Goal: Transaction & Acquisition: Obtain resource

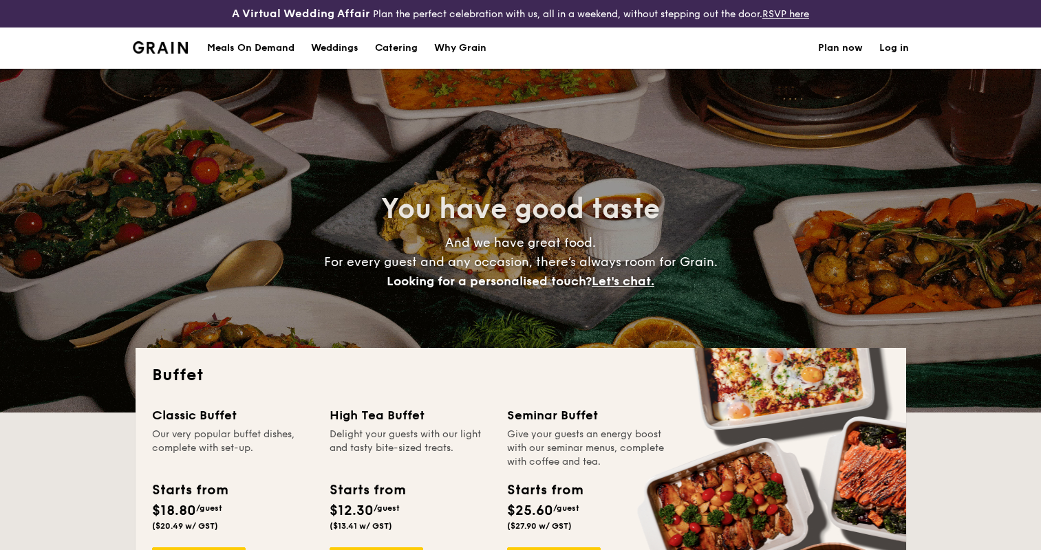
select select
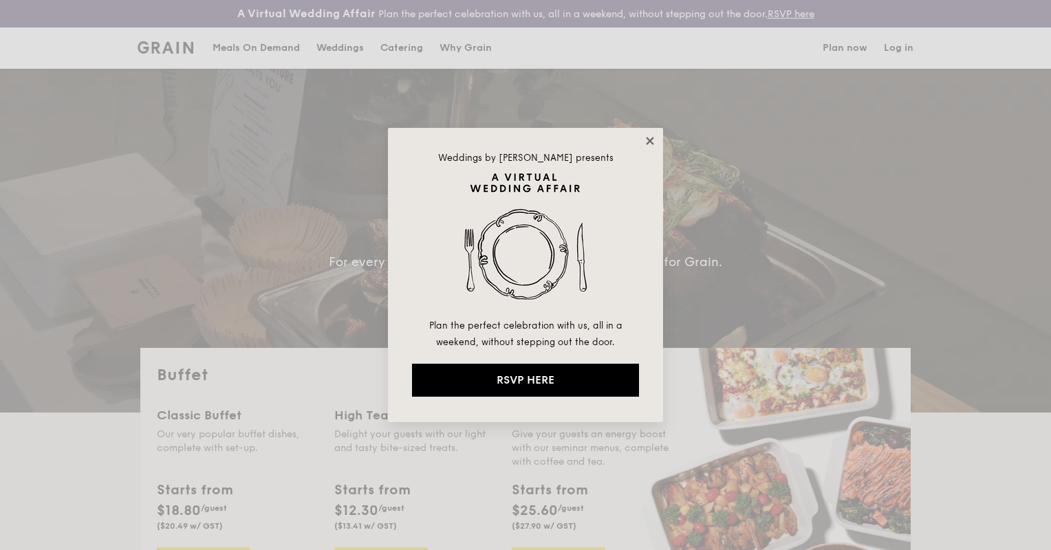
click at [650, 139] on icon at bounding box center [650, 141] width 12 height 12
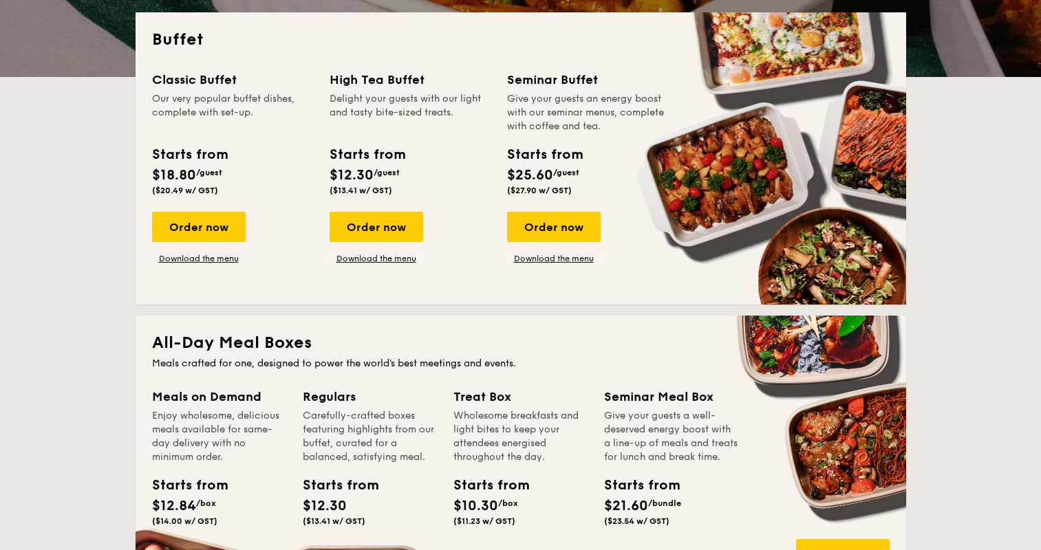
scroll to position [338, 0]
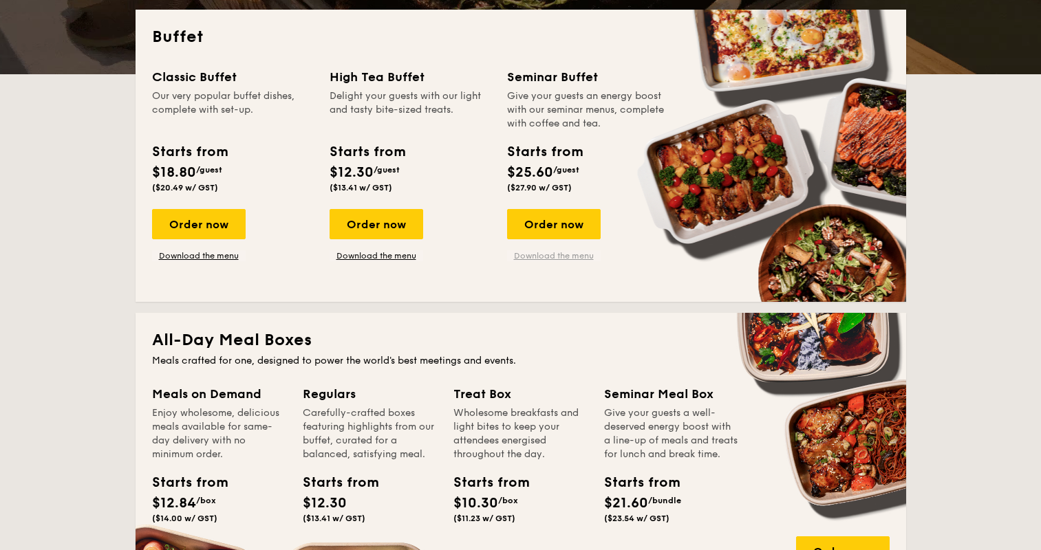
click at [587, 256] on link "Download the menu" at bounding box center [554, 255] width 94 height 11
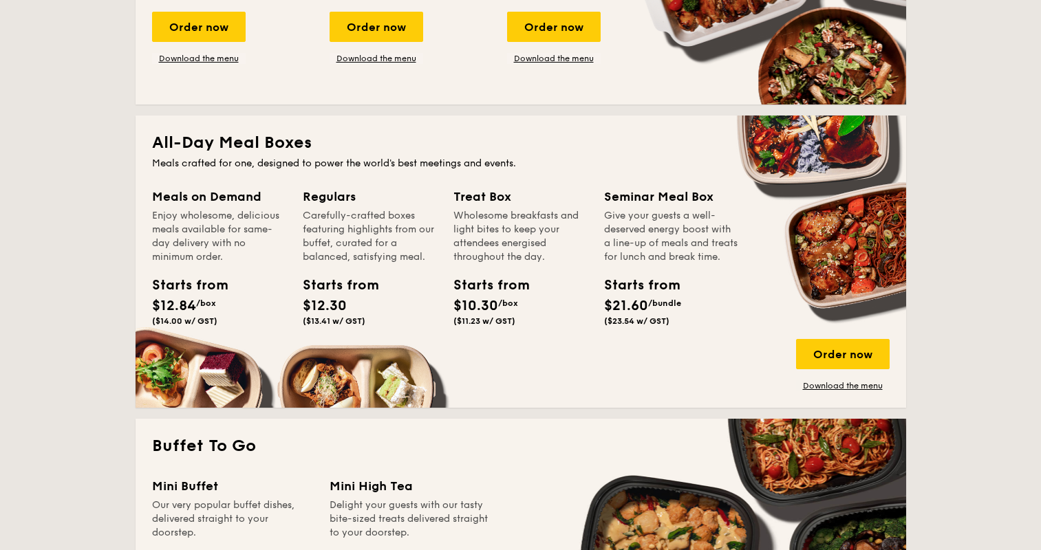
scroll to position [535, 0]
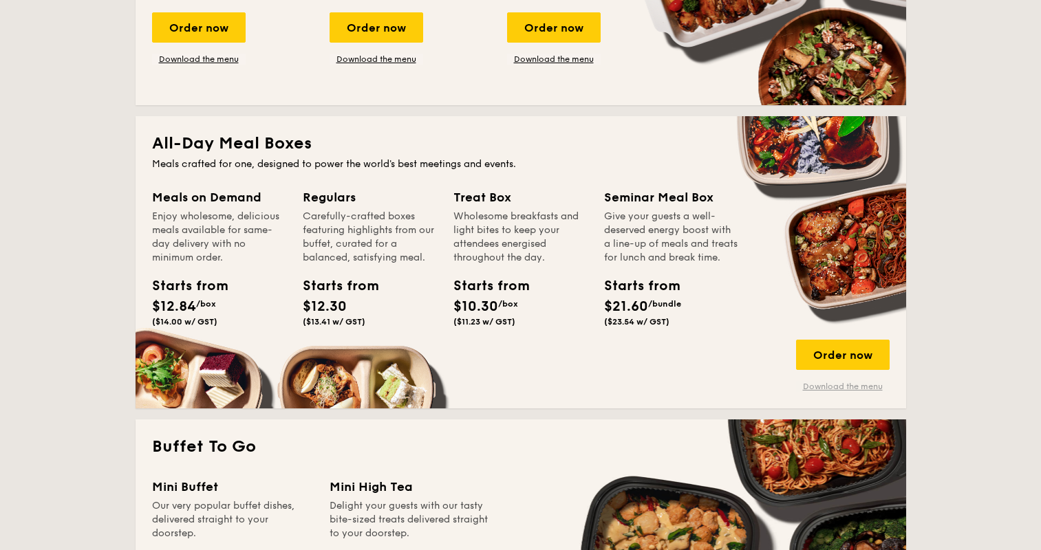
click at [807, 382] on link "Download the menu" at bounding box center [843, 386] width 94 height 11
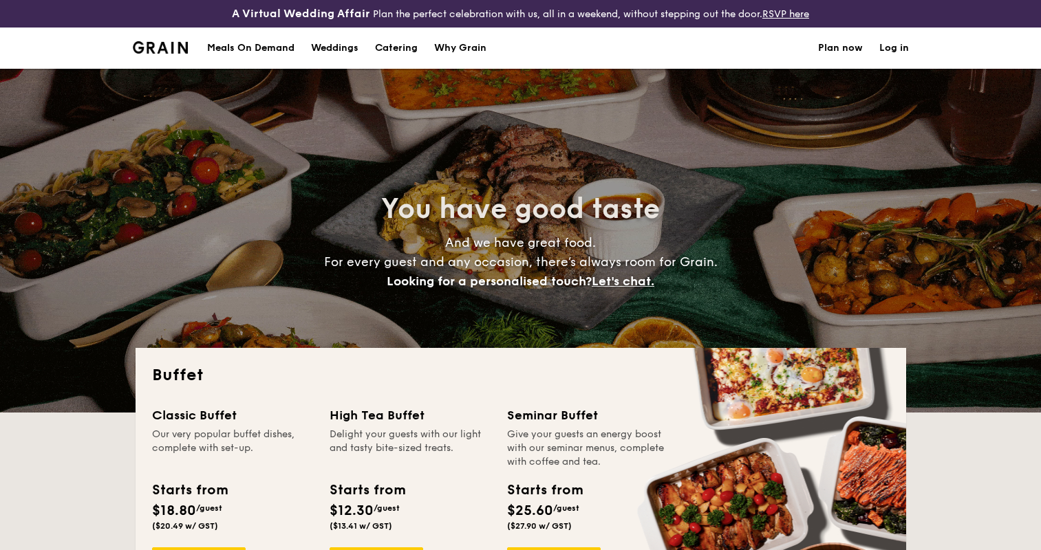
select select
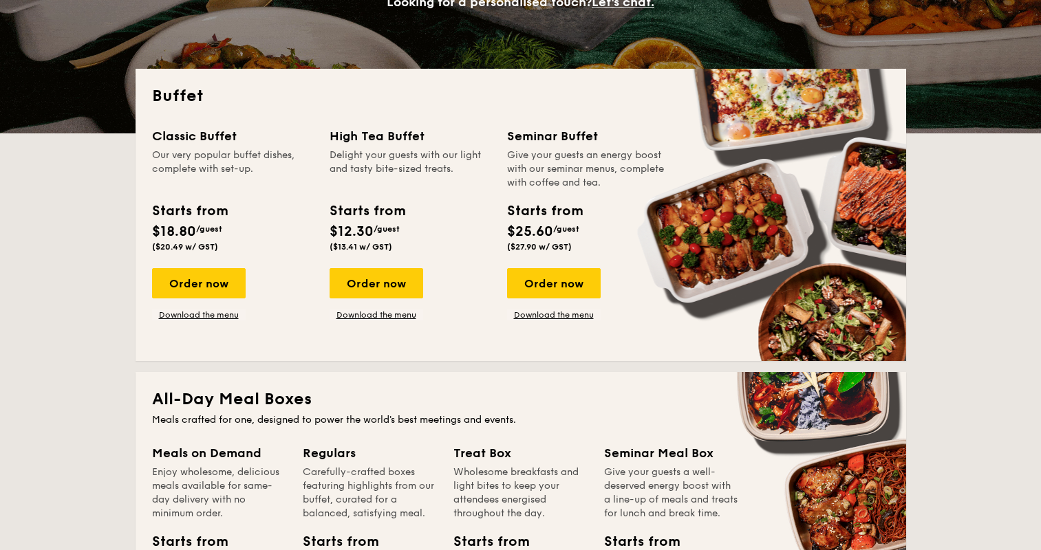
scroll to position [254, 0]
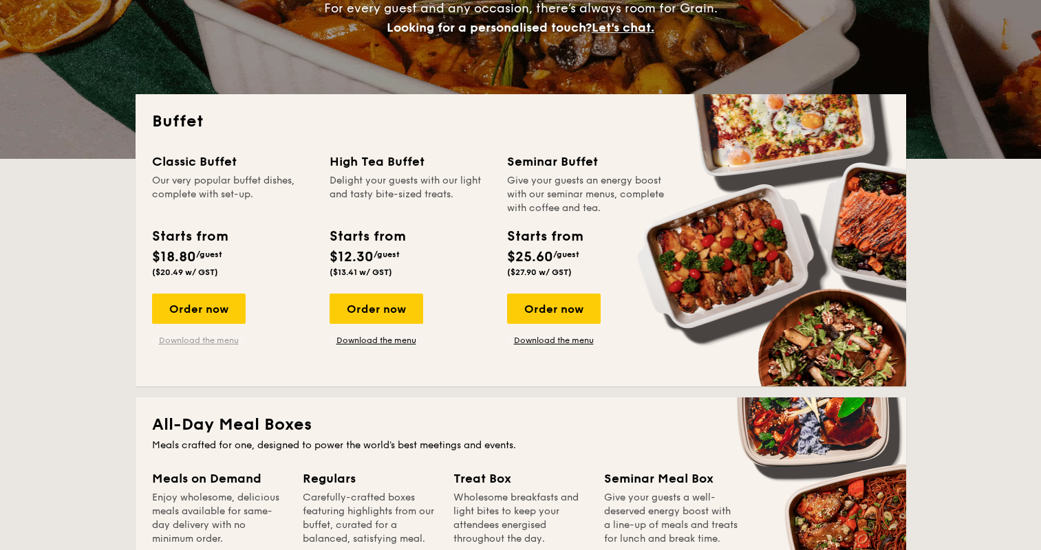
click at [232, 336] on link "Download the menu" at bounding box center [199, 340] width 94 height 11
